Goal: Information Seeking & Learning: Understand process/instructions

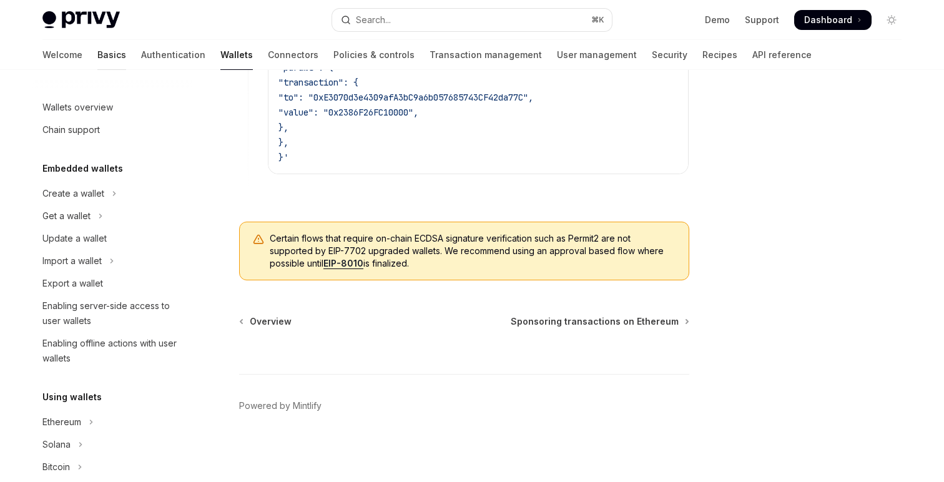
click at [97, 52] on link "Basics" at bounding box center [111, 55] width 29 height 30
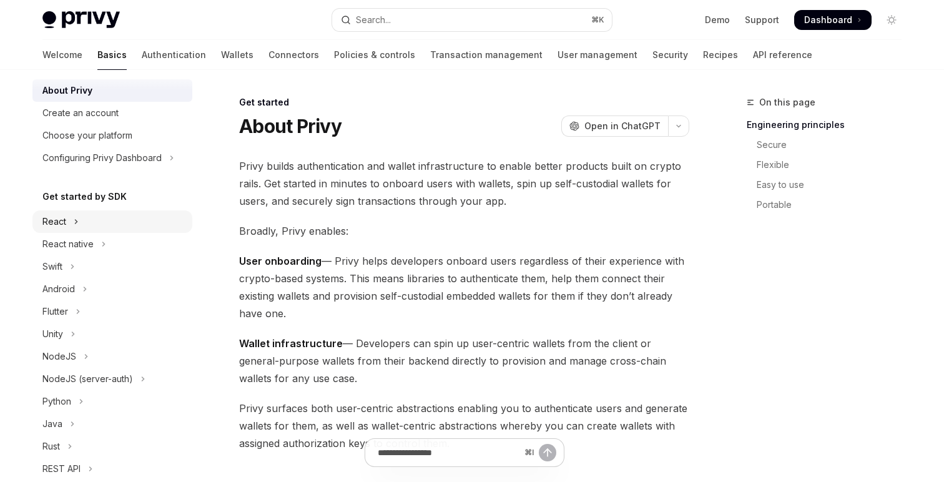
click at [97, 227] on button "React" at bounding box center [112, 221] width 160 height 22
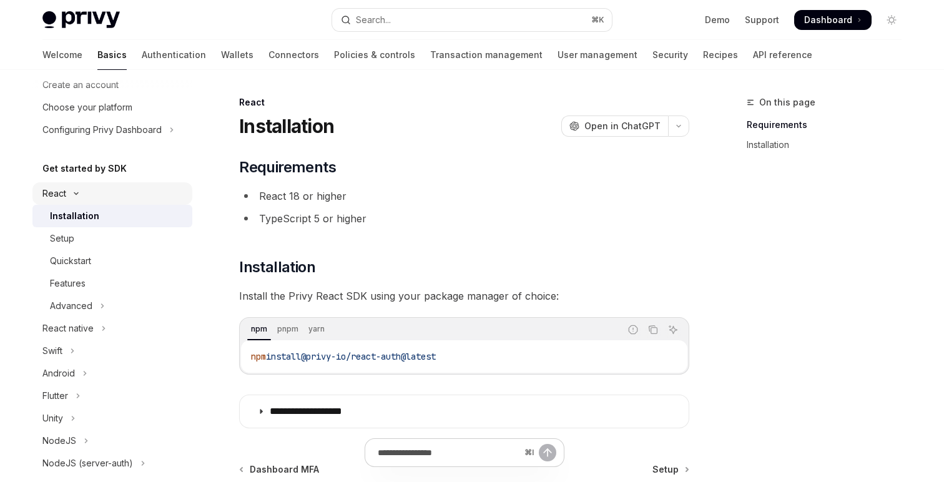
scroll to position [61, 0]
click at [88, 308] on div "Advanced" at bounding box center [71, 304] width 42 height 15
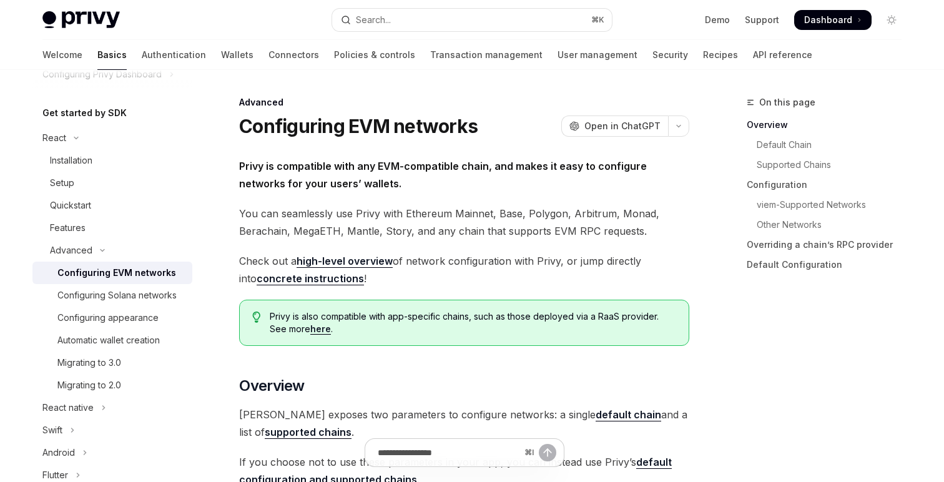
scroll to position [35, 0]
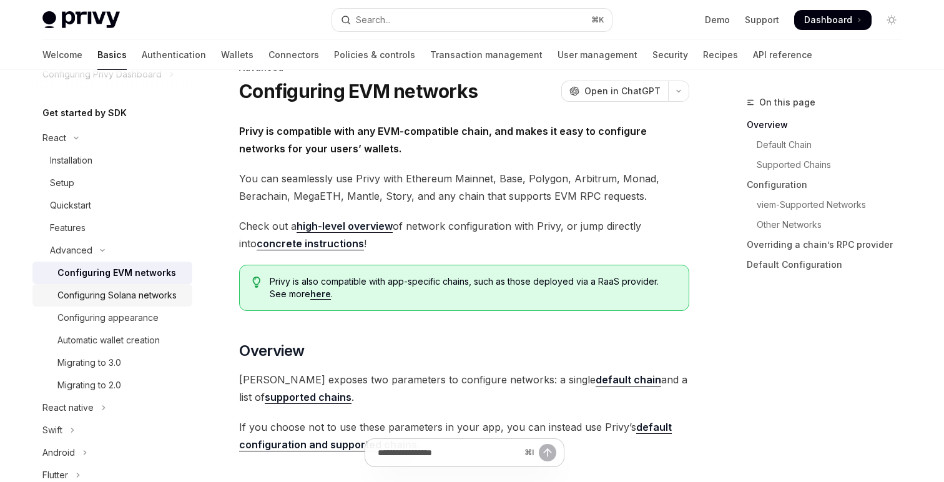
click at [157, 294] on div "Configuring Solana networks" at bounding box center [116, 295] width 119 height 15
type textarea "*"
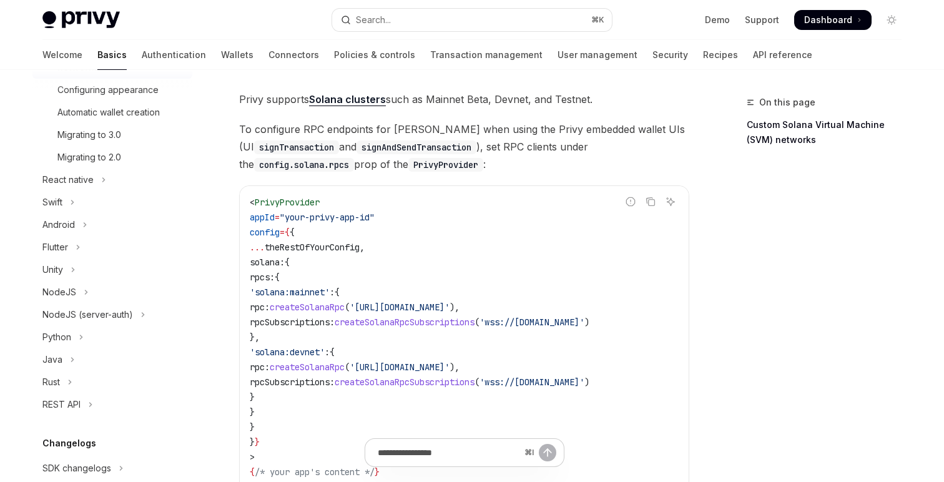
scroll to position [59, 0]
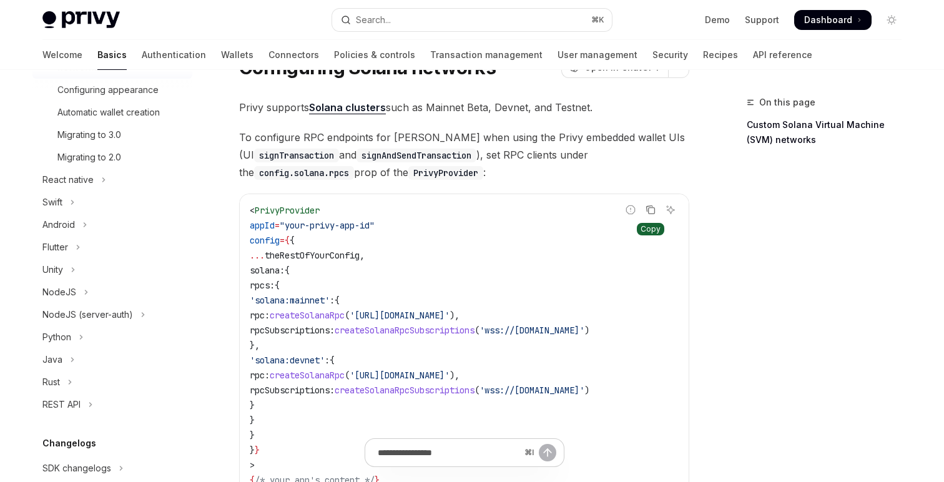
click at [647, 207] on icon "Copy the contents from the code block" at bounding box center [650, 209] width 6 height 6
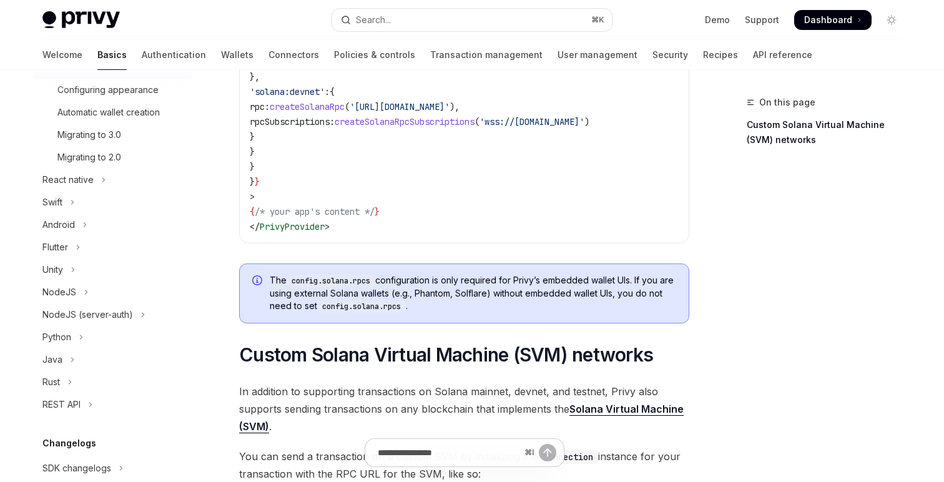
scroll to position [0, 0]
